Goal: Task Accomplishment & Management: Manage account settings

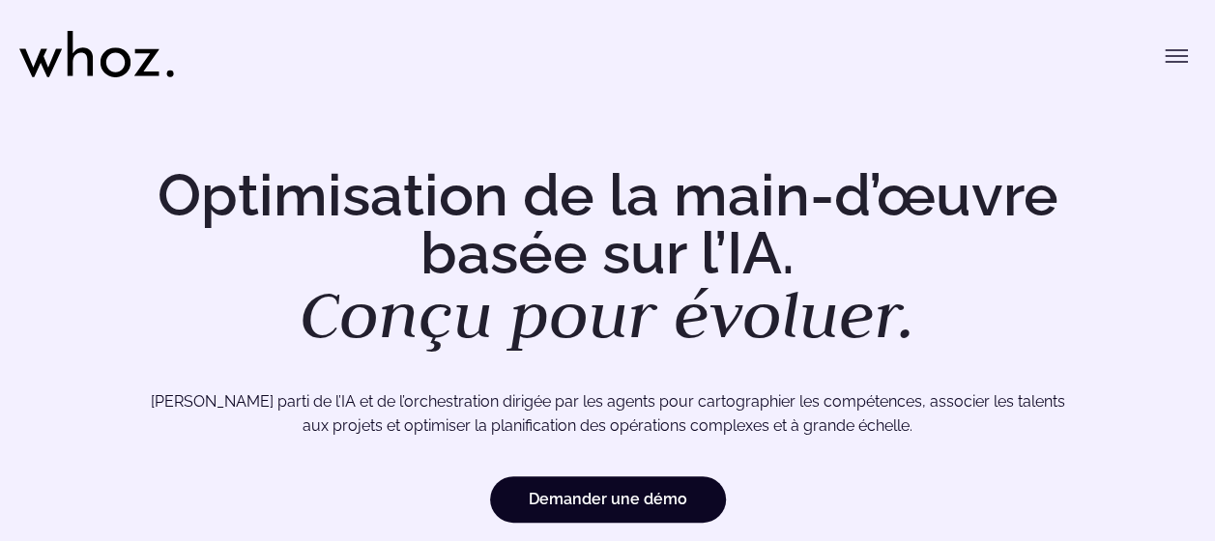
click at [1176, 60] on icon "Basculer le menu" at bounding box center [1176, 55] width 23 height 23
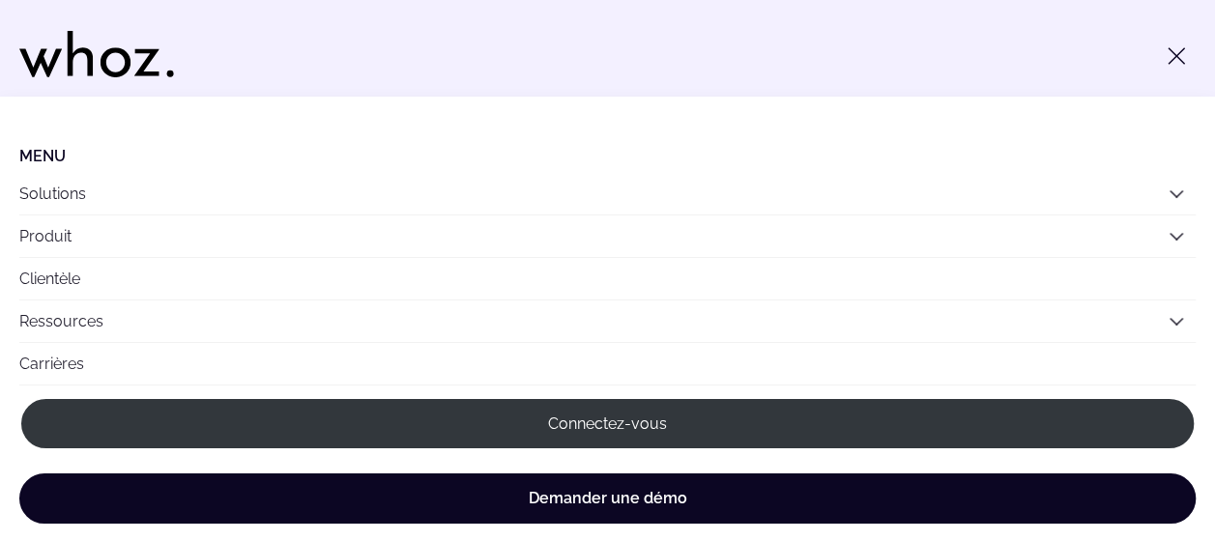
click at [665, 424] on link "Connectez-vous" at bounding box center [607, 423] width 1176 height 53
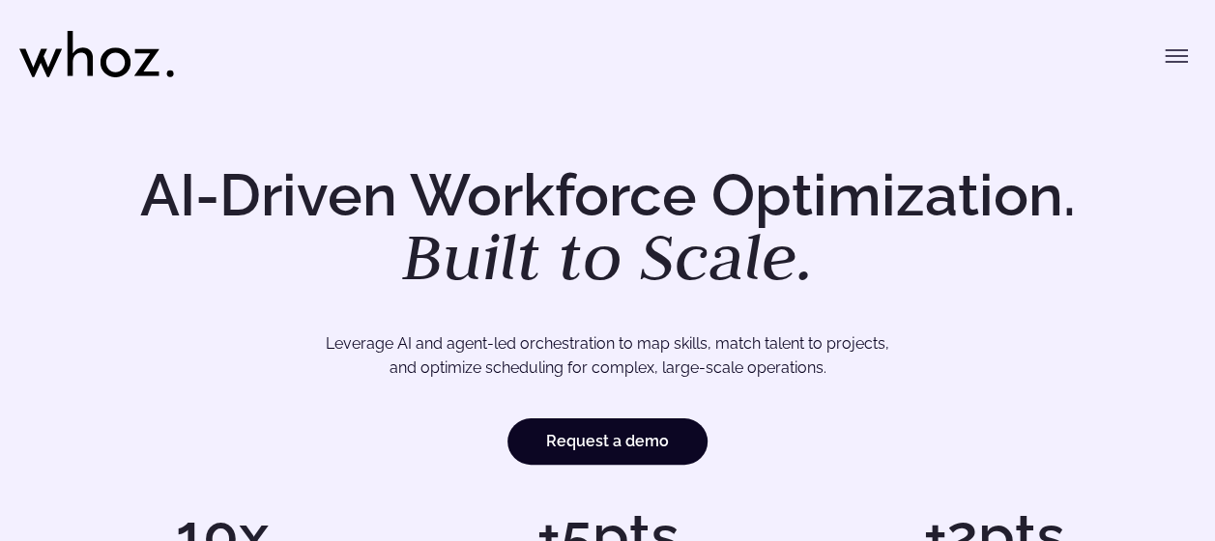
click at [1168, 64] on icon "Toggle menu" at bounding box center [1176, 55] width 23 height 23
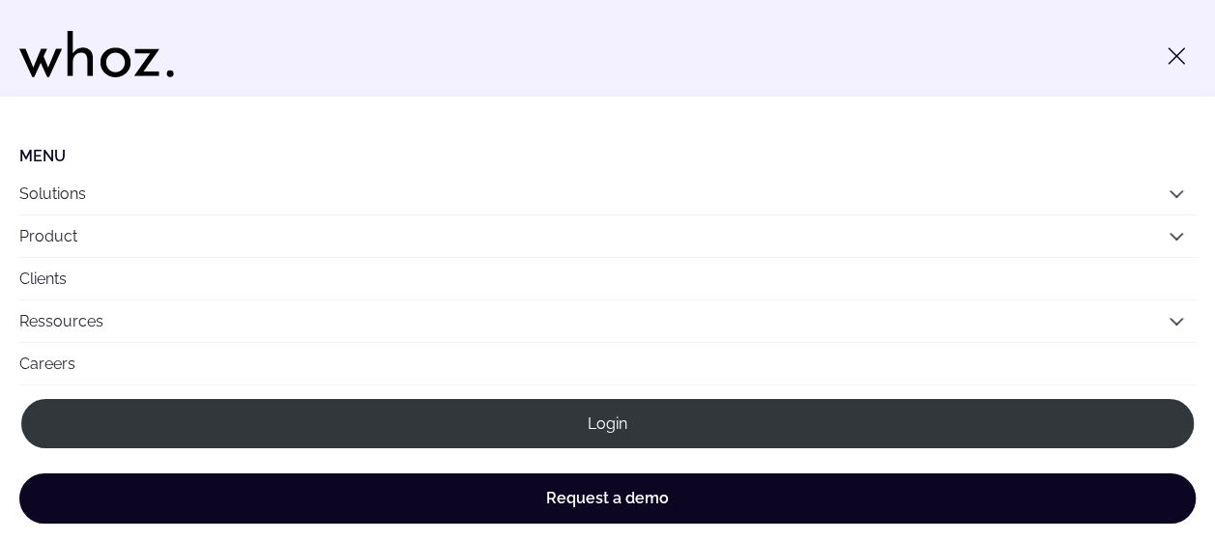
click at [744, 420] on link "Login" at bounding box center [607, 423] width 1176 height 53
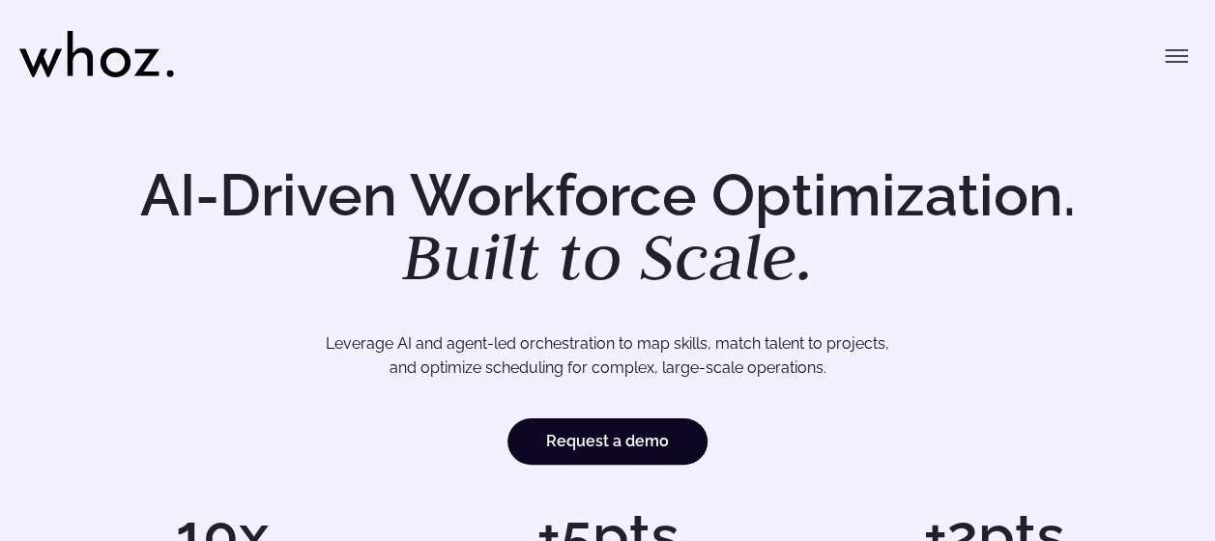
click at [1177, 62] on icon "Toggle menu" at bounding box center [1176, 62] width 21 height 0
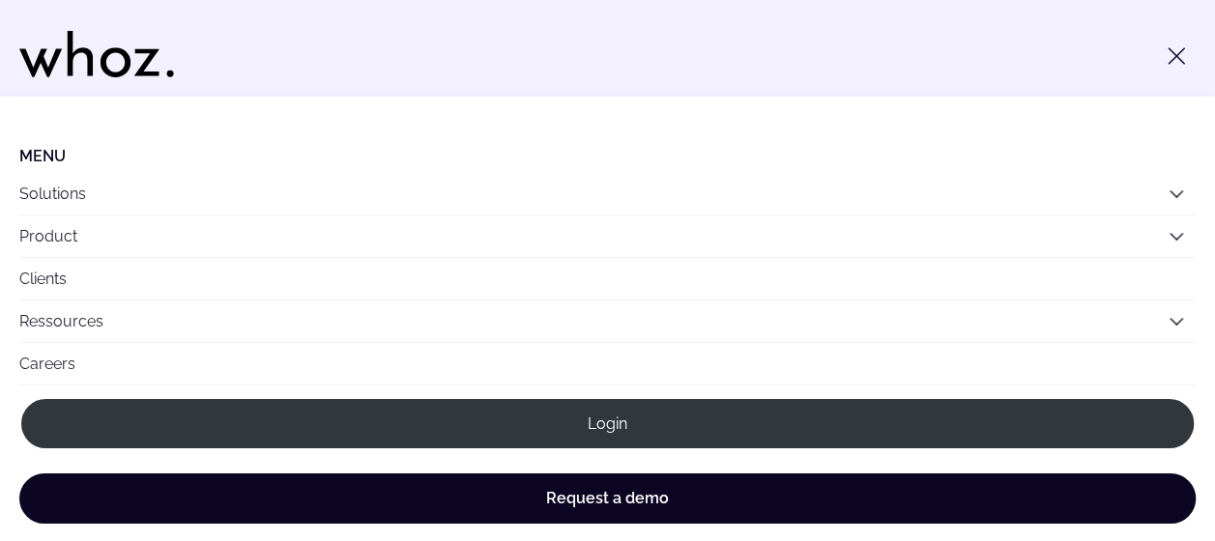
click at [594, 437] on link "Login" at bounding box center [607, 423] width 1176 height 53
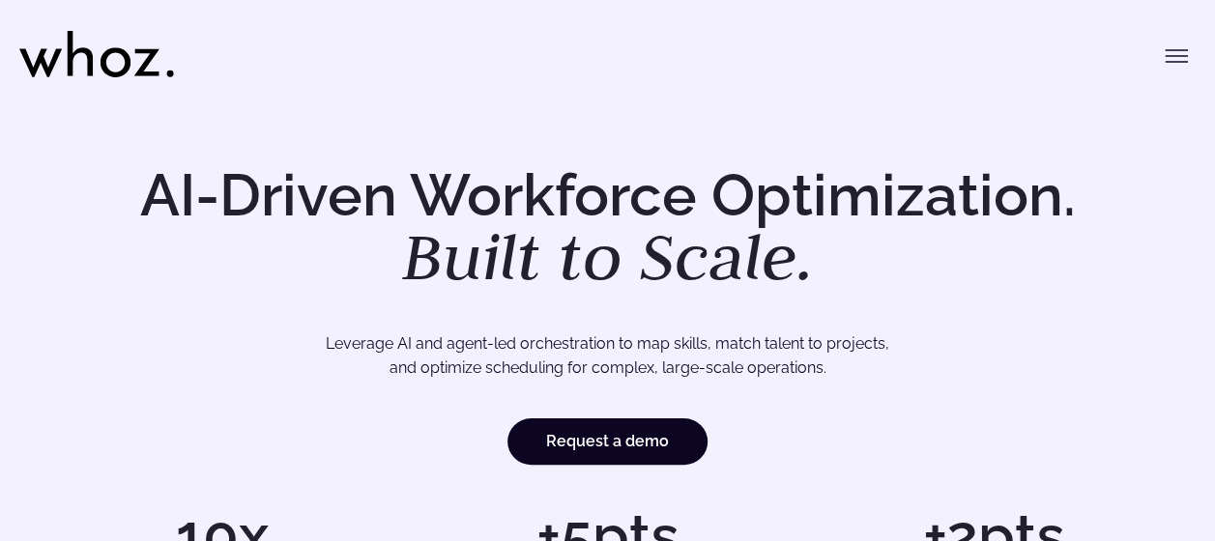
click at [1166, 64] on icon "Toggle menu" at bounding box center [1176, 55] width 23 height 23
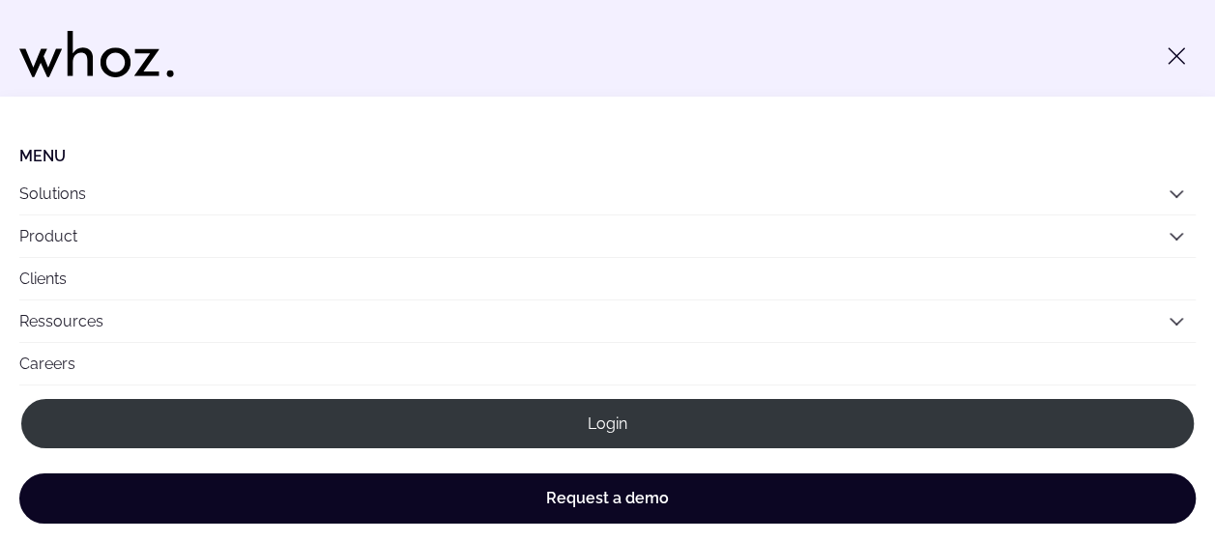
click at [669, 415] on link "Login" at bounding box center [607, 423] width 1176 height 53
